Goal: Transaction & Acquisition: Purchase product/service

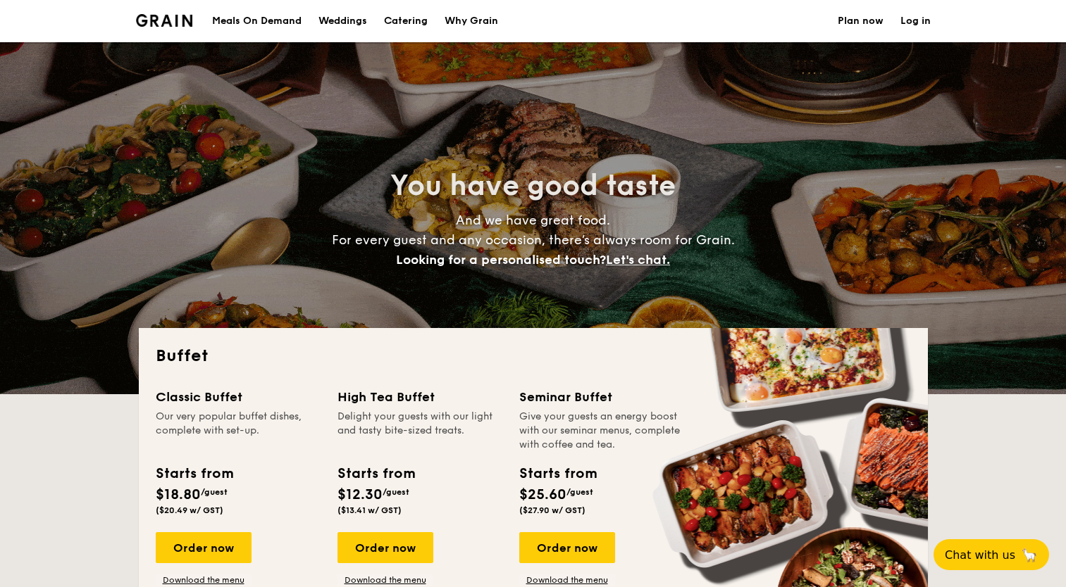
select select
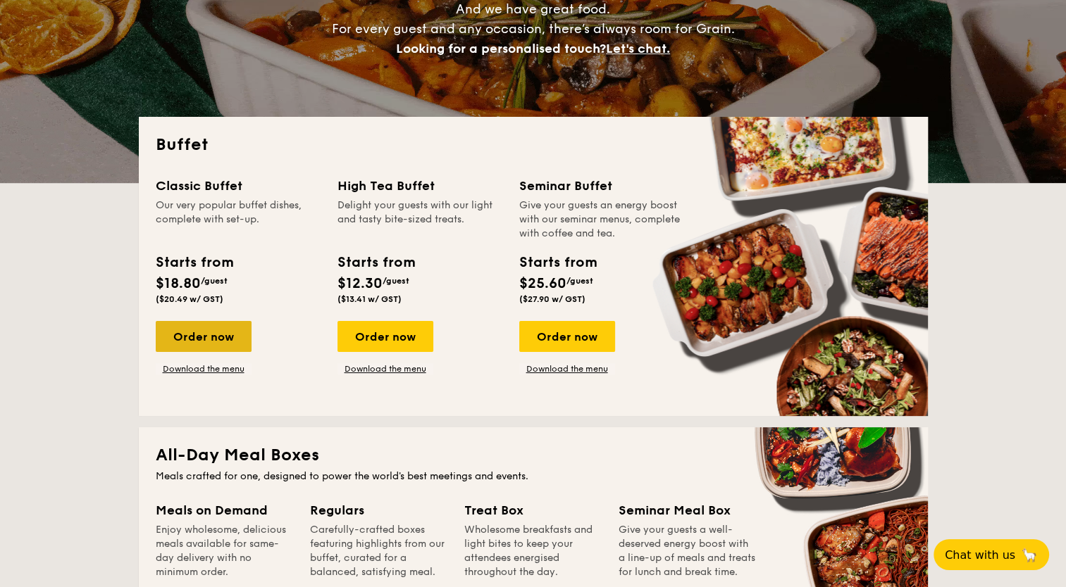
drag, startPoint x: 217, startPoint y: 338, endPoint x: 239, endPoint y: 337, distance: 22.6
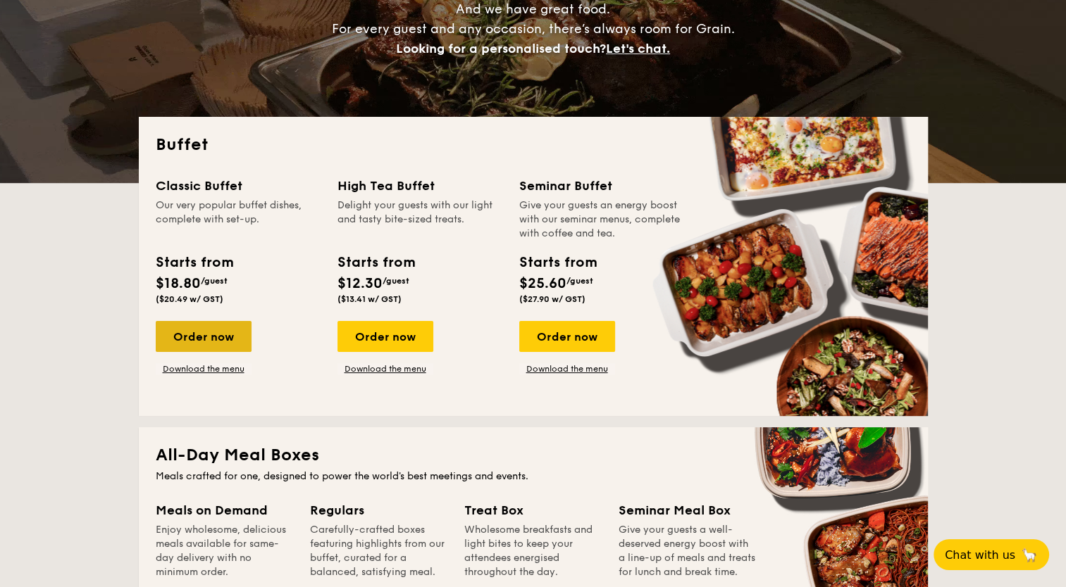
click at [217, 338] on div "Order now" at bounding box center [204, 336] width 96 height 31
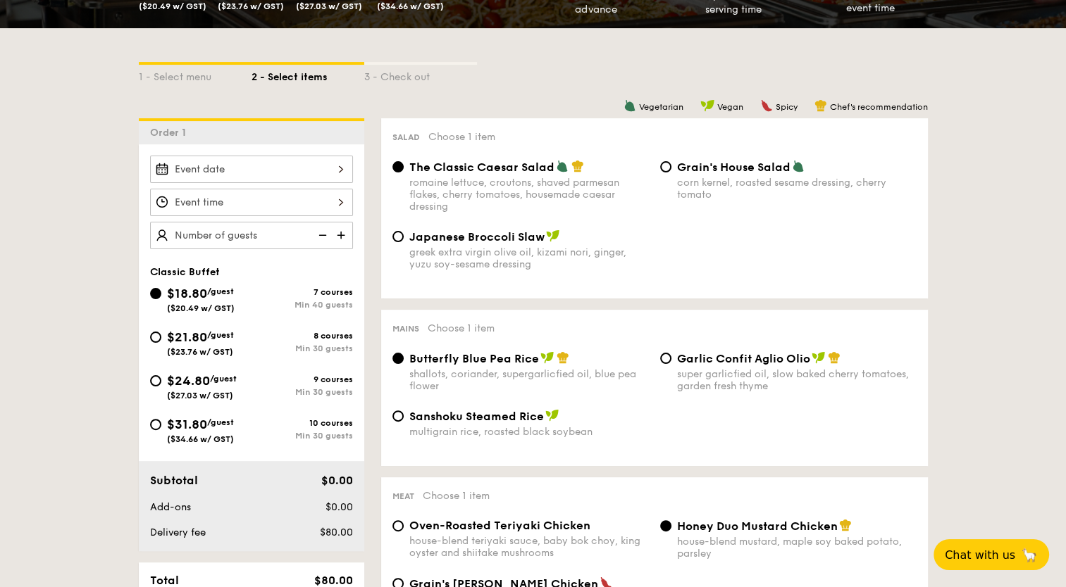
scroll to position [282, 0]
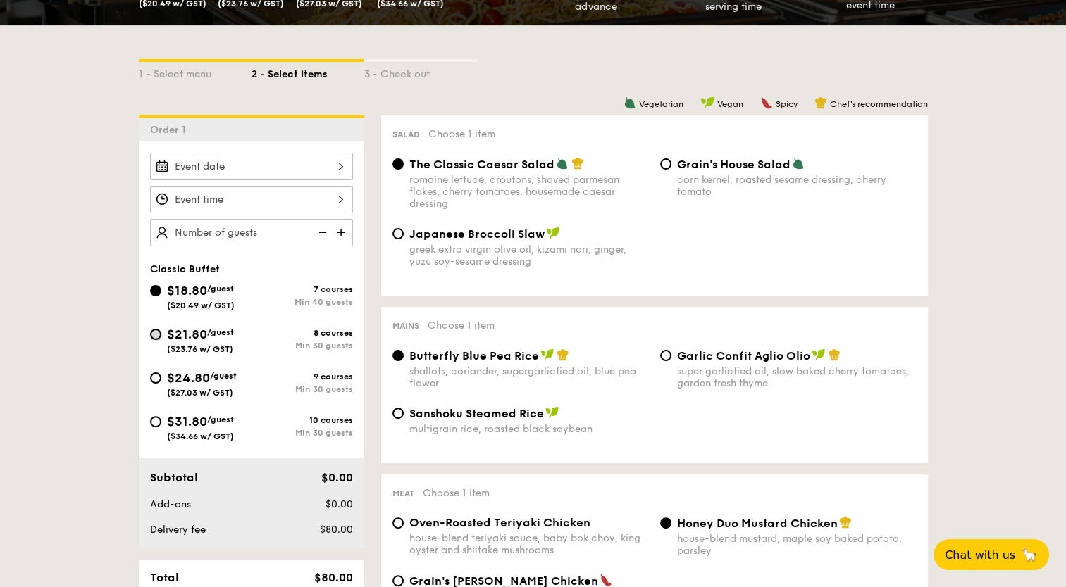
click at [153, 329] on input "$21.80 /guest ($23.76 w/ GST) 8 courses Min 30 guests" at bounding box center [155, 334] width 11 height 11
radio input "true"
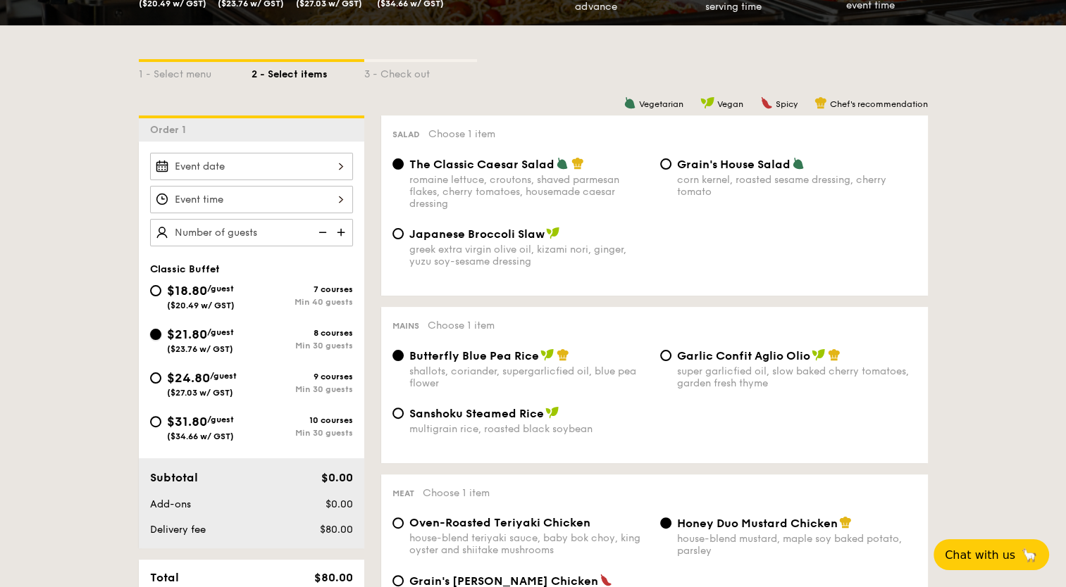
radio input "true"
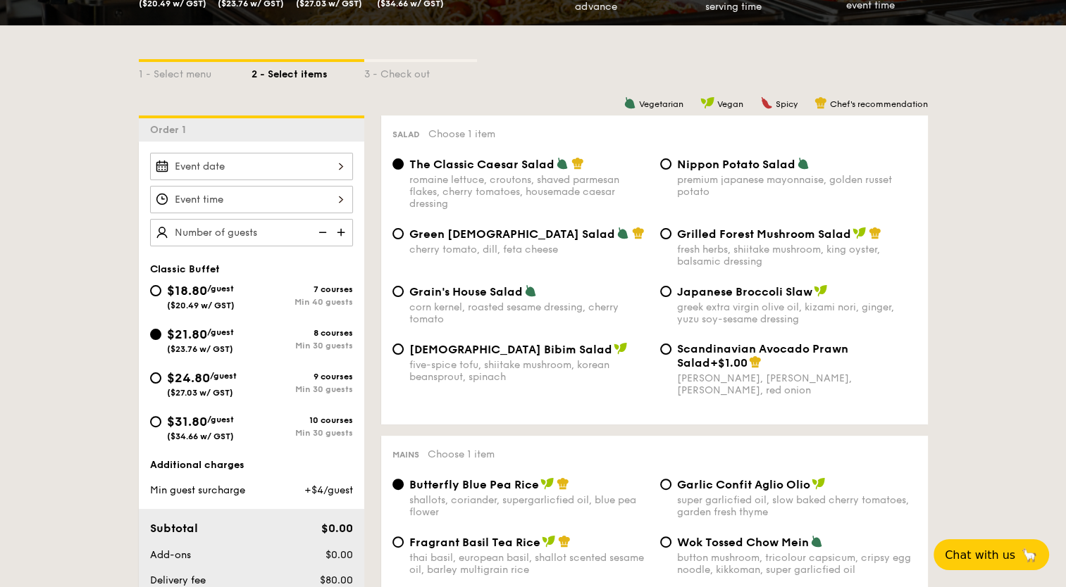
click at [161, 378] on div "$24.80 /guest ($27.03 w/ GST)" at bounding box center [200, 383] width 101 height 30
click at [161, 378] on input "$24.80 /guest ($27.03 w/ GST) 9 courses Min 30 guests" at bounding box center [155, 378] width 11 height 11
radio input "true"
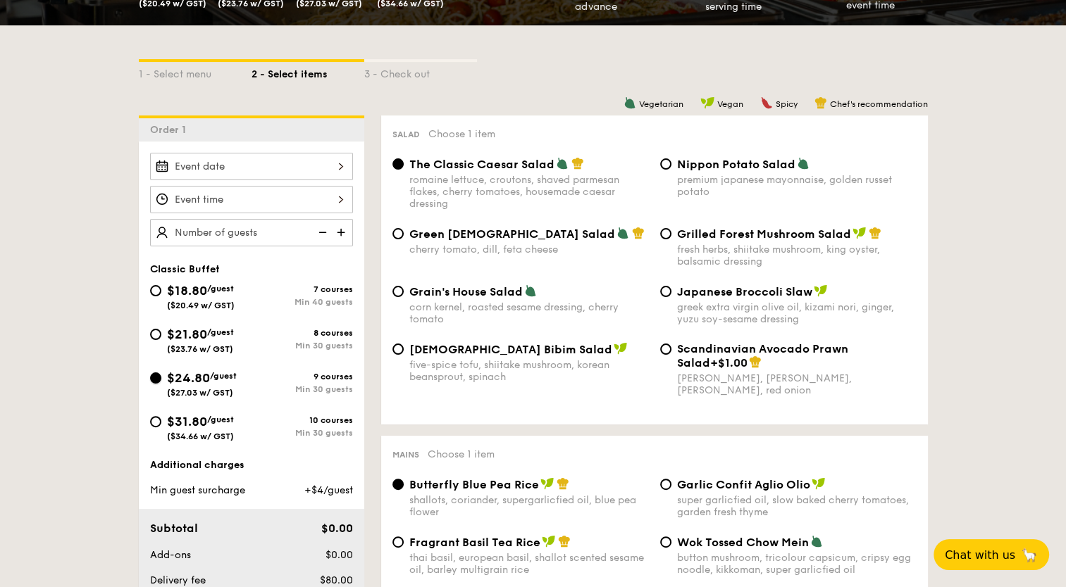
radio input "true"
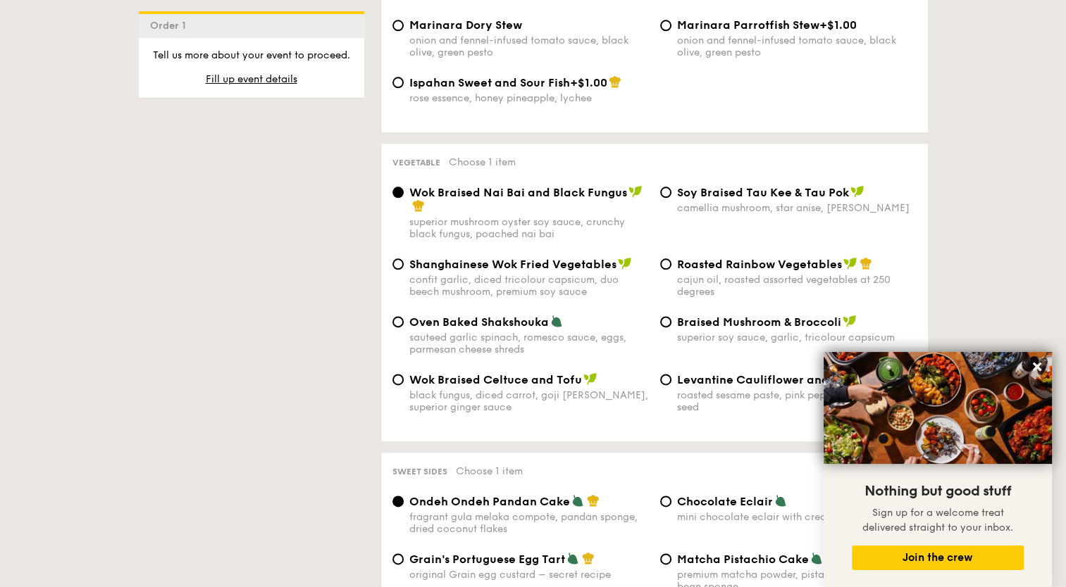
scroll to position [1691, 0]
